Goal: Transaction & Acquisition: Purchase product/service

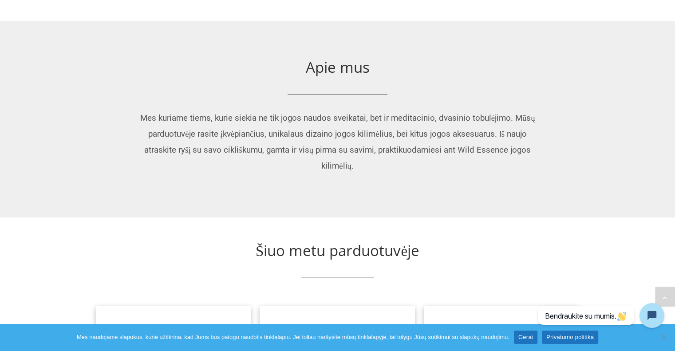
scroll to position [587, 0]
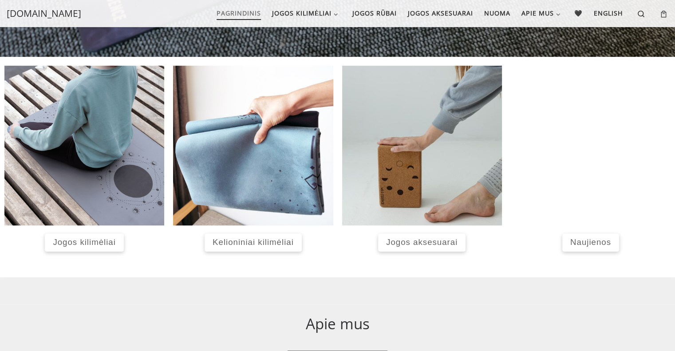
scroll to position [323, 0]
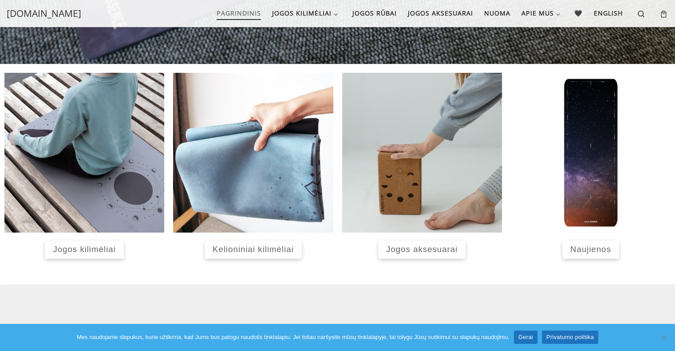
click at [275, 245] on span "Kelioniniai kilimėliai" at bounding box center [253, 249] width 81 height 9
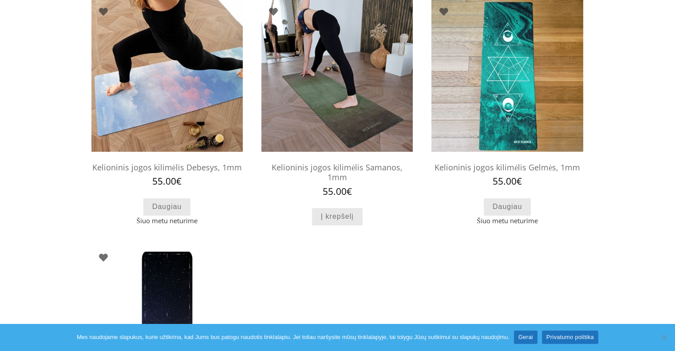
scroll to position [107, 0]
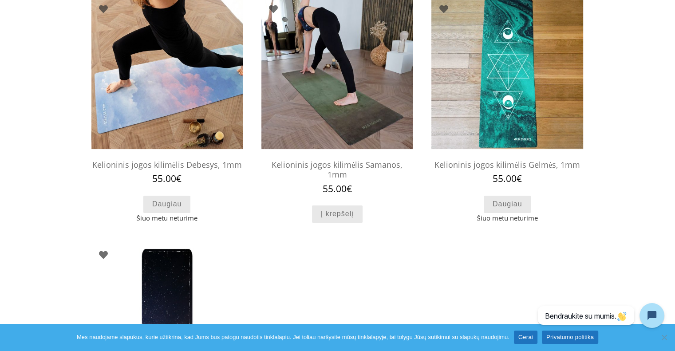
click at [314, 91] on img at bounding box center [336, 72] width 151 height 151
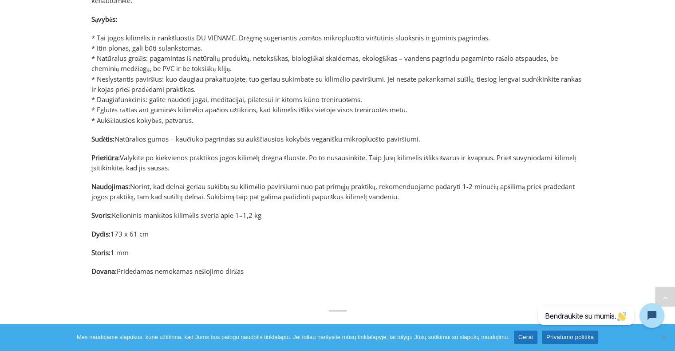
scroll to position [483, 0]
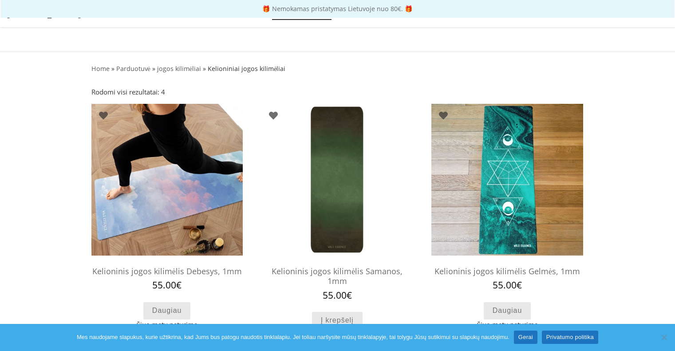
scroll to position [107, 0]
